Goal: Task Accomplishment & Management: Manage account settings

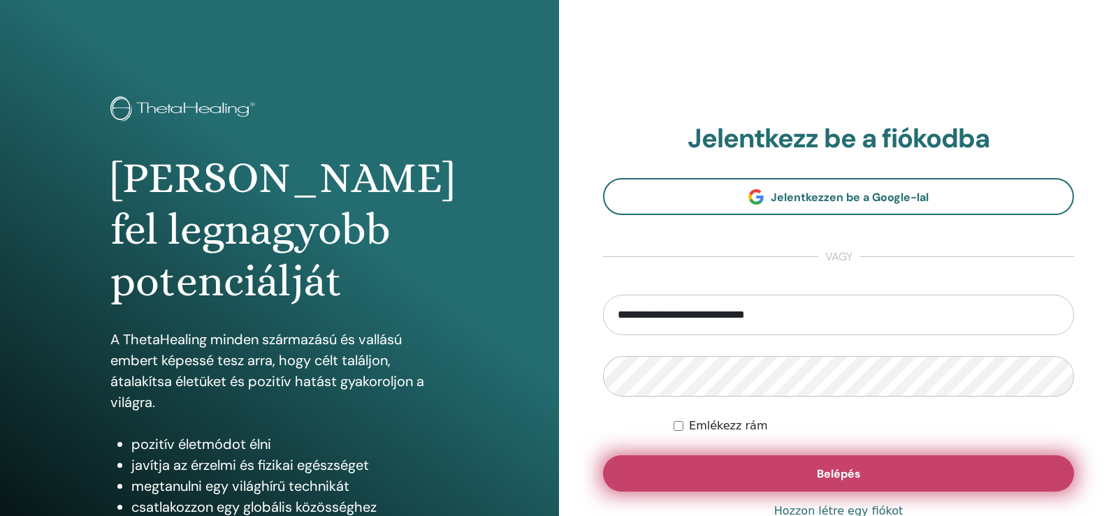
type input "**********"
click at [830, 462] on button "Belépés" at bounding box center [838, 473] width 471 height 36
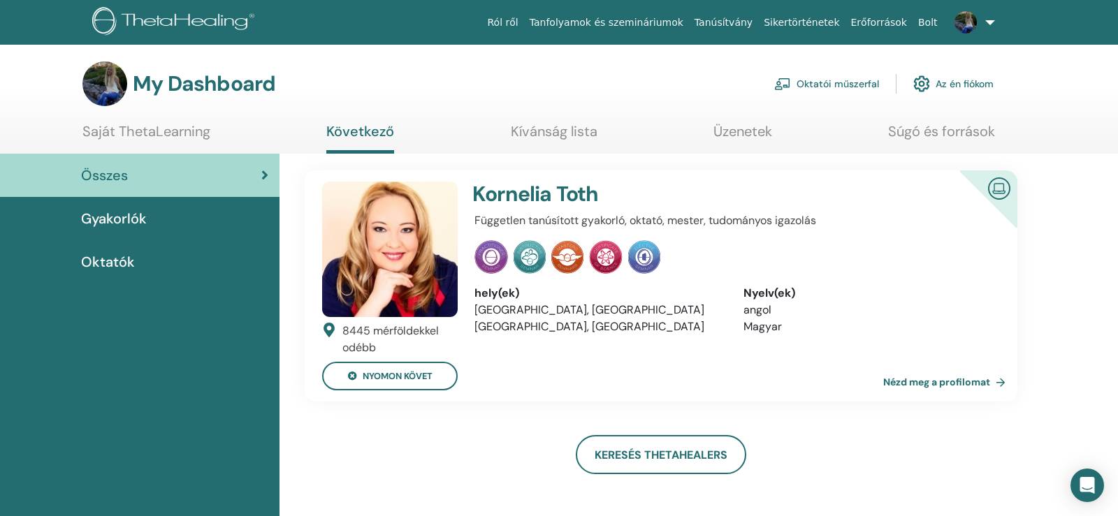
click at [974, 87] on link "Az én fiókom" at bounding box center [953, 83] width 80 height 31
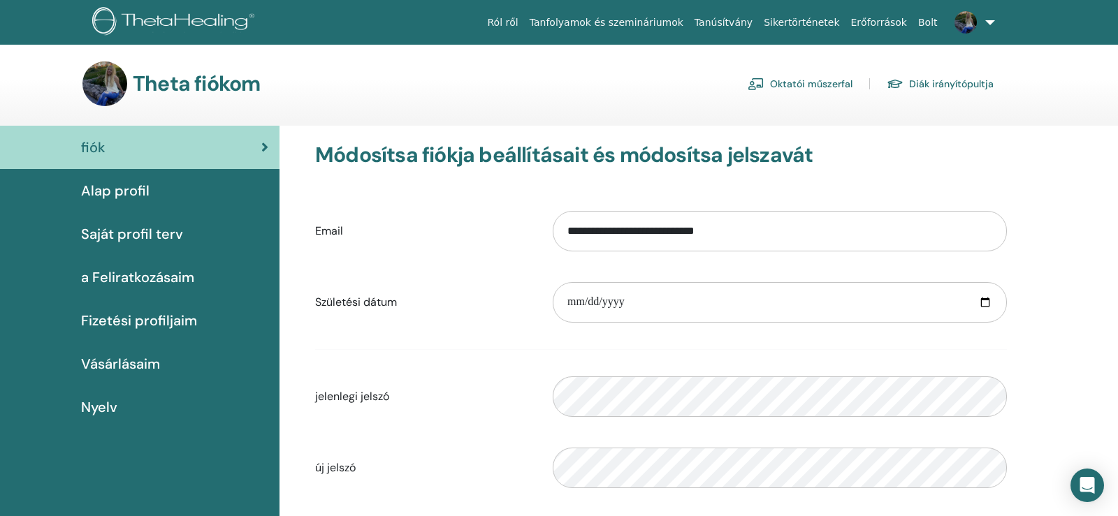
click at [823, 85] on link "Oktatói műszerfal" at bounding box center [799, 84] width 105 height 22
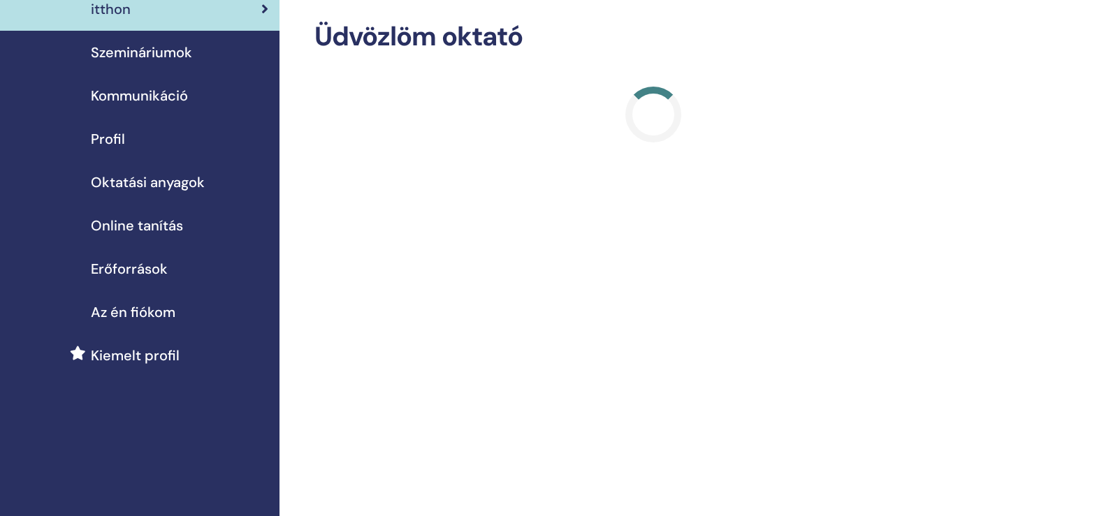
scroll to position [71, 0]
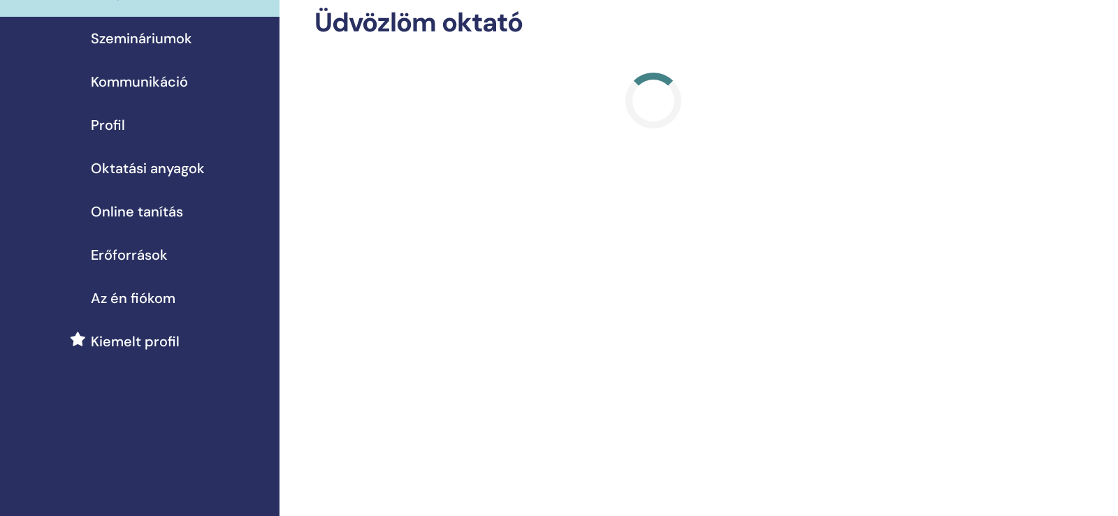
click at [149, 36] on span "Szemináriumok" at bounding box center [141, 38] width 101 height 21
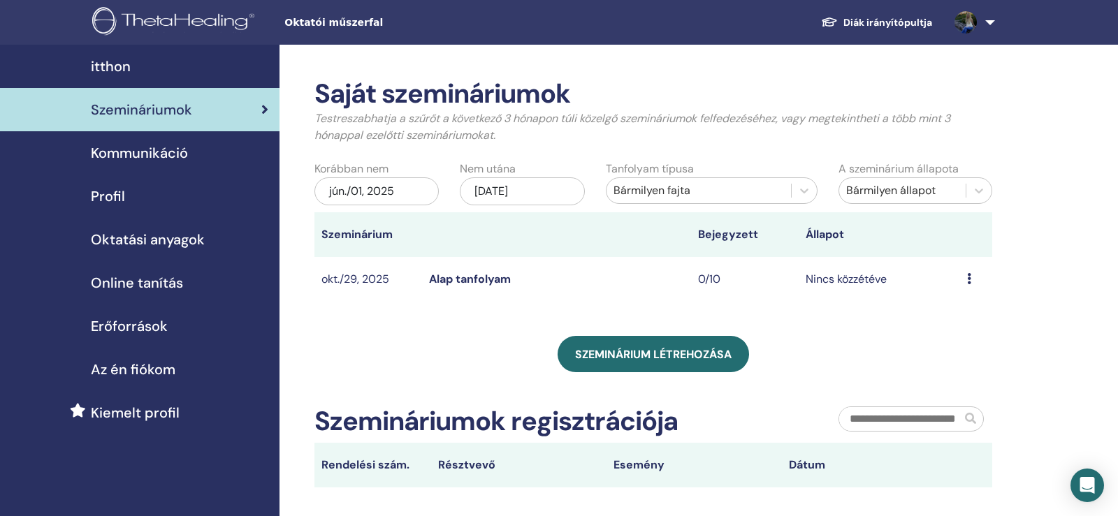
click at [489, 277] on link "Alap tanfolyam" at bounding box center [470, 279] width 82 height 15
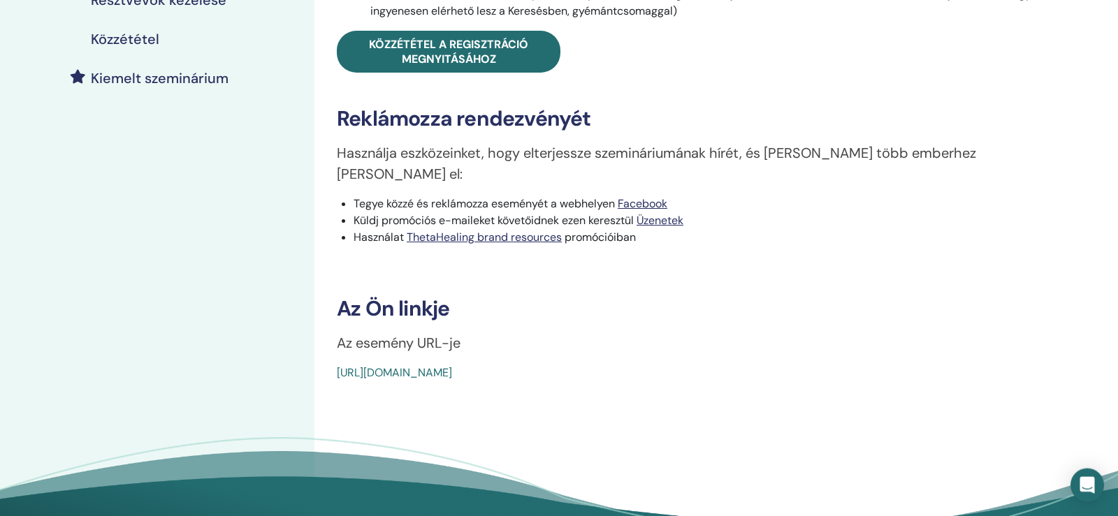
scroll to position [214, 0]
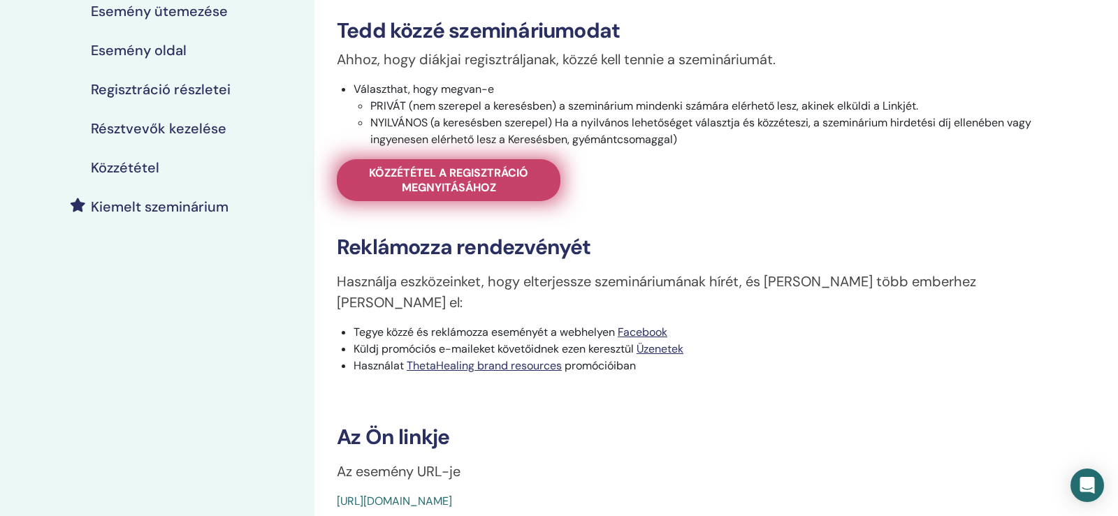
click at [421, 177] on span "Közzététel a regisztráció megnyitásához" at bounding box center [448, 180] width 189 height 29
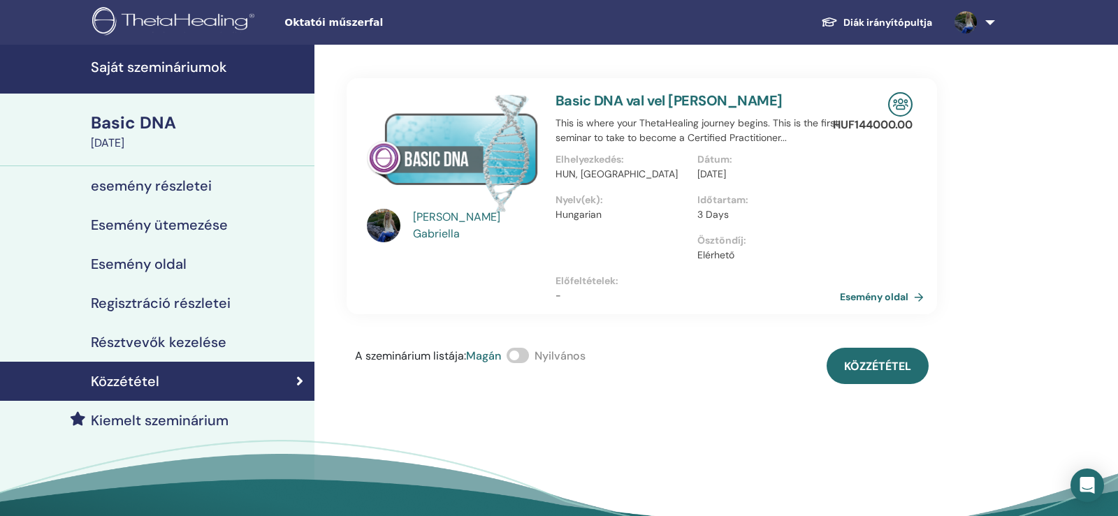
click at [519, 358] on span at bounding box center [517, 355] width 22 height 15
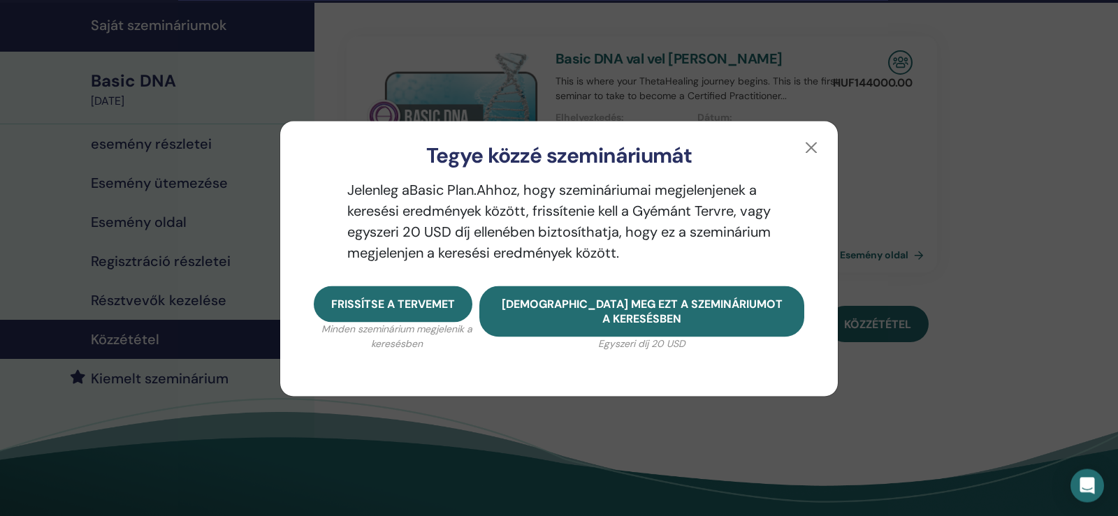
scroll to position [71, 0]
